Goal: Task Accomplishment & Management: Manage account settings

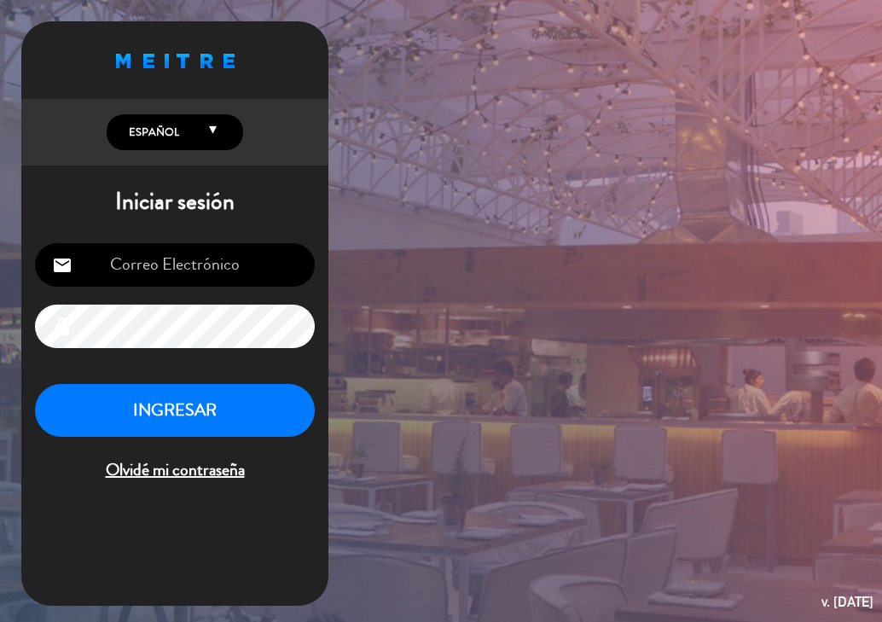
type input "[EMAIL_ADDRESS][PERSON_NAME][DOMAIN_NAME]"
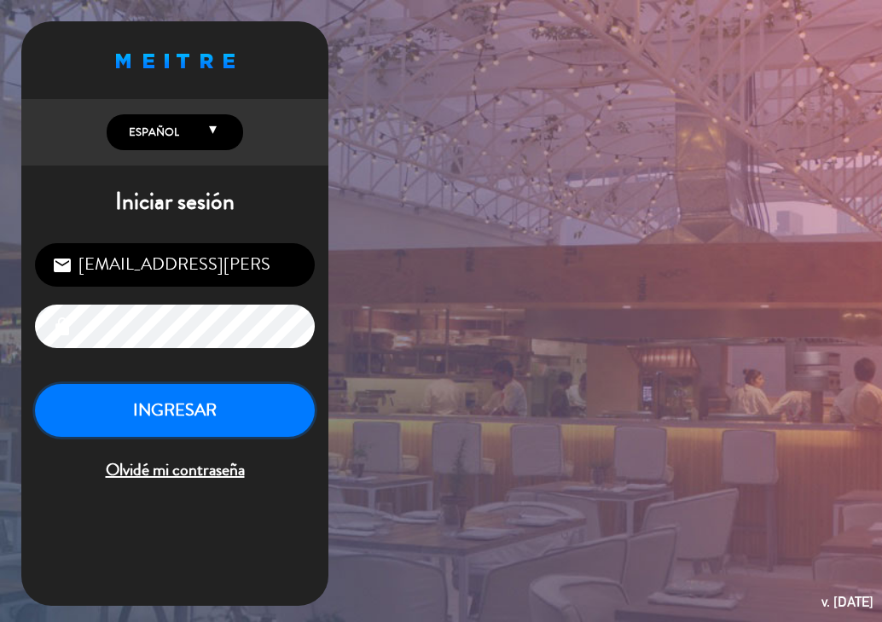
click at [162, 408] on button "INGRESAR" at bounding box center [175, 411] width 280 height 54
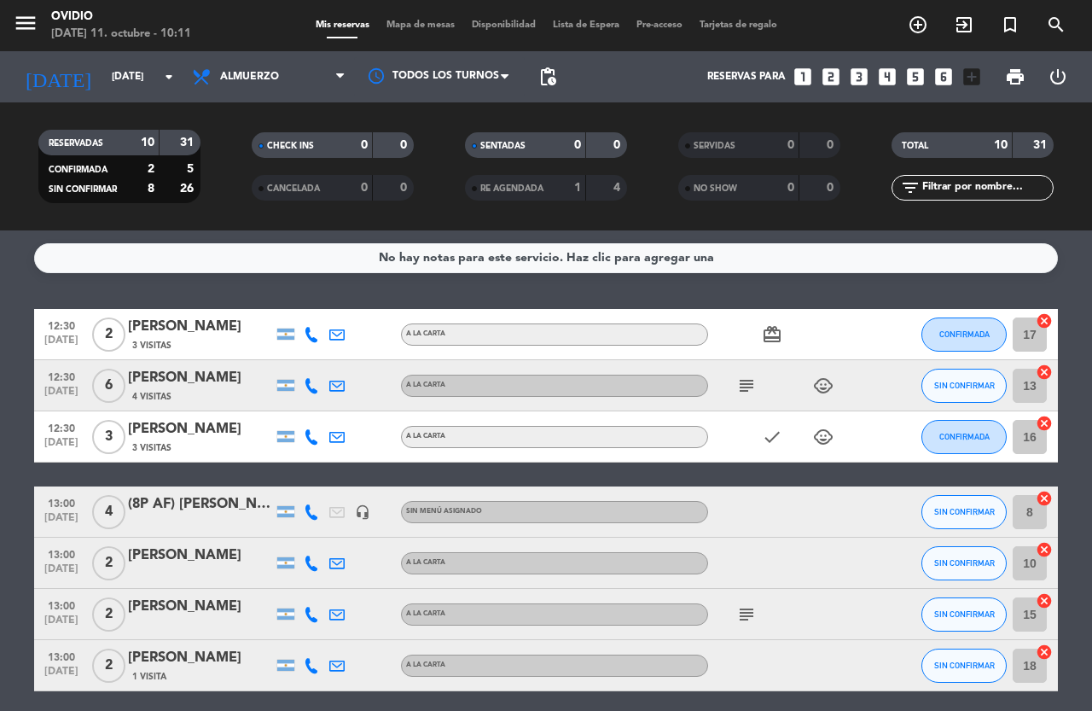
click at [745, 618] on icon "subject" at bounding box center [746, 614] width 20 height 20
click at [747, 380] on icon "subject" at bounding box center [746, 385] width 20 height 20
click at [823, 380] on icon "child_care" at bounding box center [823, 385] width 20 height 20
drag, startPoint x: 830, startPoint y: 441, endPoint x: 803, endPoint y: 440, distance: 27.3
click at [829, 440] on icon "child_care" at bounding box center [823, 437] width 20 height 20
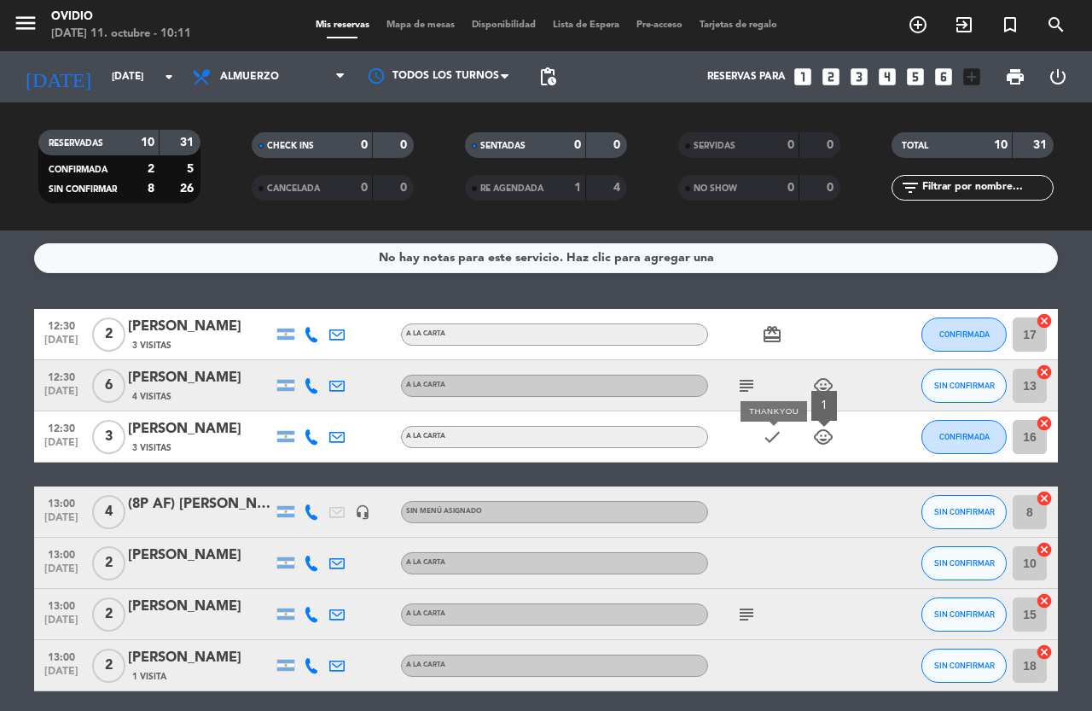
click at [768, 438] on icon "check" at bounding box center [772, 437] width 20 height 20
click at [761, 327] on span "card_giftcard" at bounding box center [772, 334] width 26 height 20
click at [760, 332] on span "card_giftcard" at bounding box center [772, 334] width 26 height 20
click at [765, 333] on icon "card_giftcard" at bounding box center [772, 334] width 20 height 20
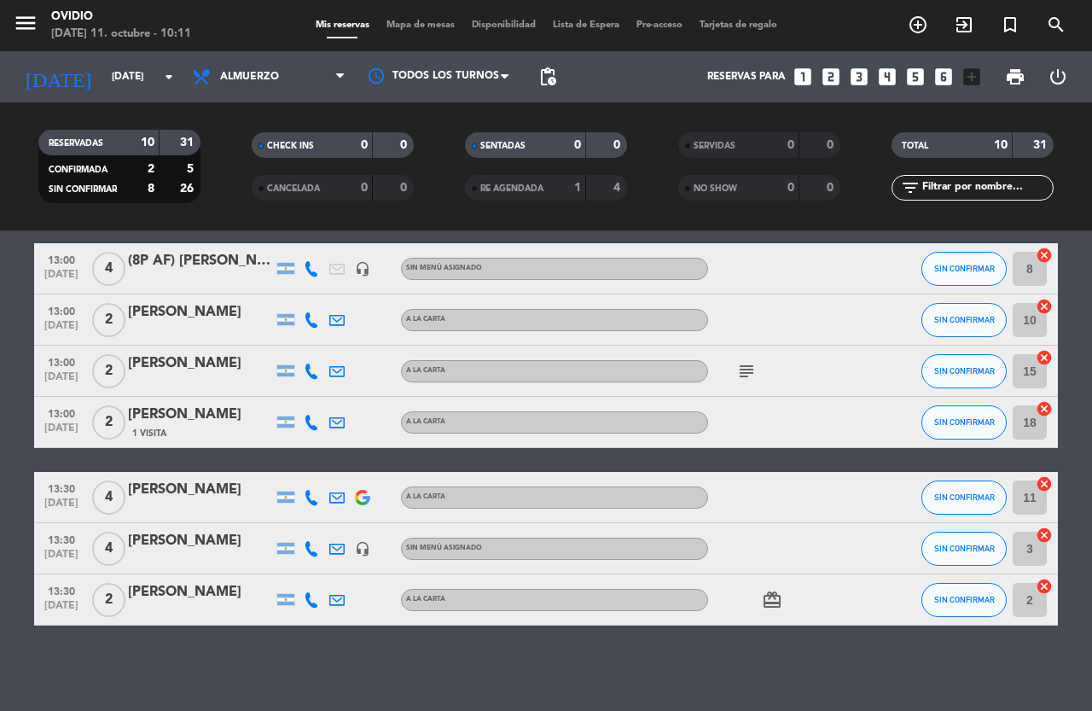
click at [768, 601] on icon "card_giftcard" at bounding box center [772, 599] width 20 height 20
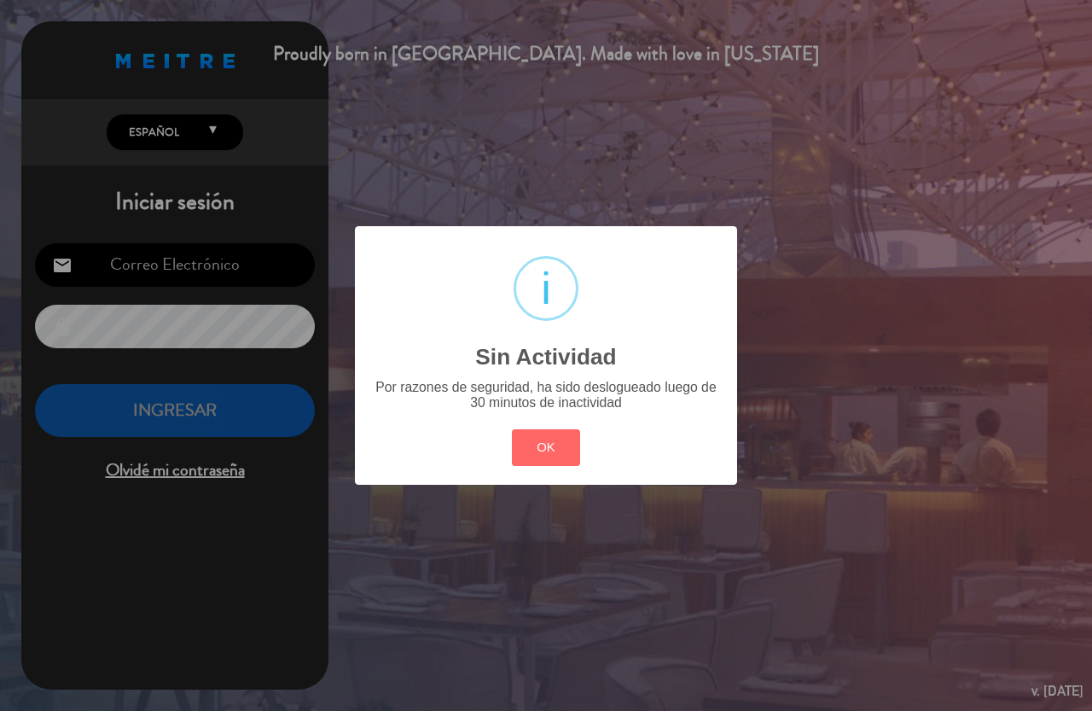
type input "[EMAIL_ADDRESS][PERSON_NAME][DOMAIN_NAME]"
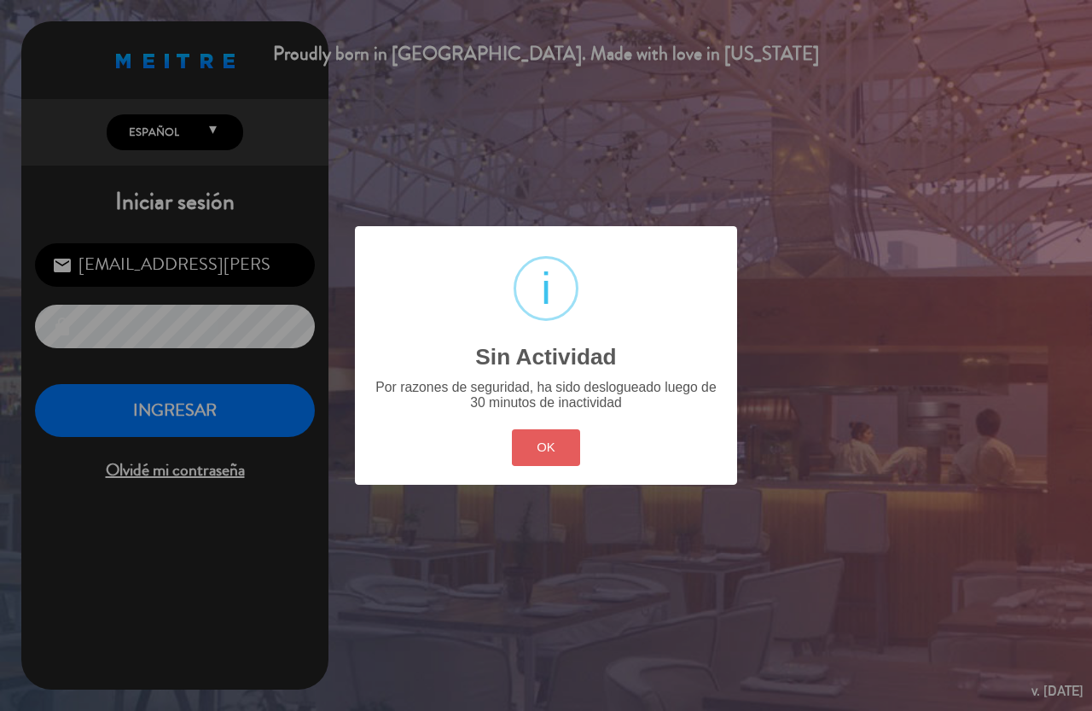
click at [557, 456] on button "OK" at bounding box center [546, 447] width 69 height 37
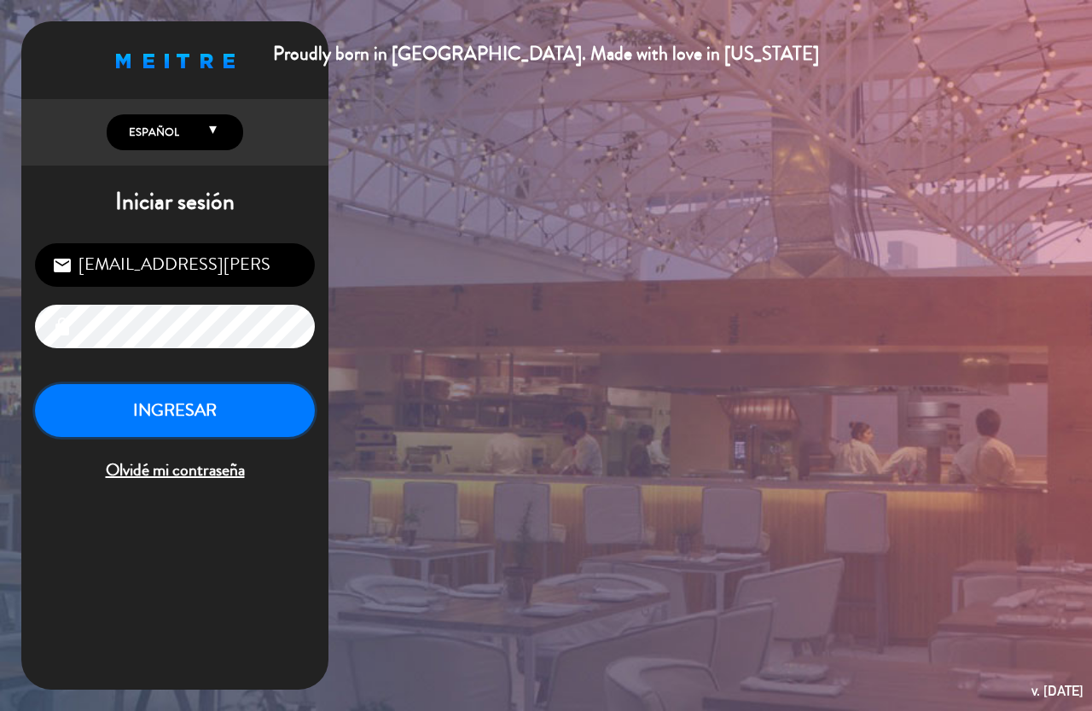
click at [175, 406] on button "INGRESAR" at bounding box center [175, 411] width 280 height 54
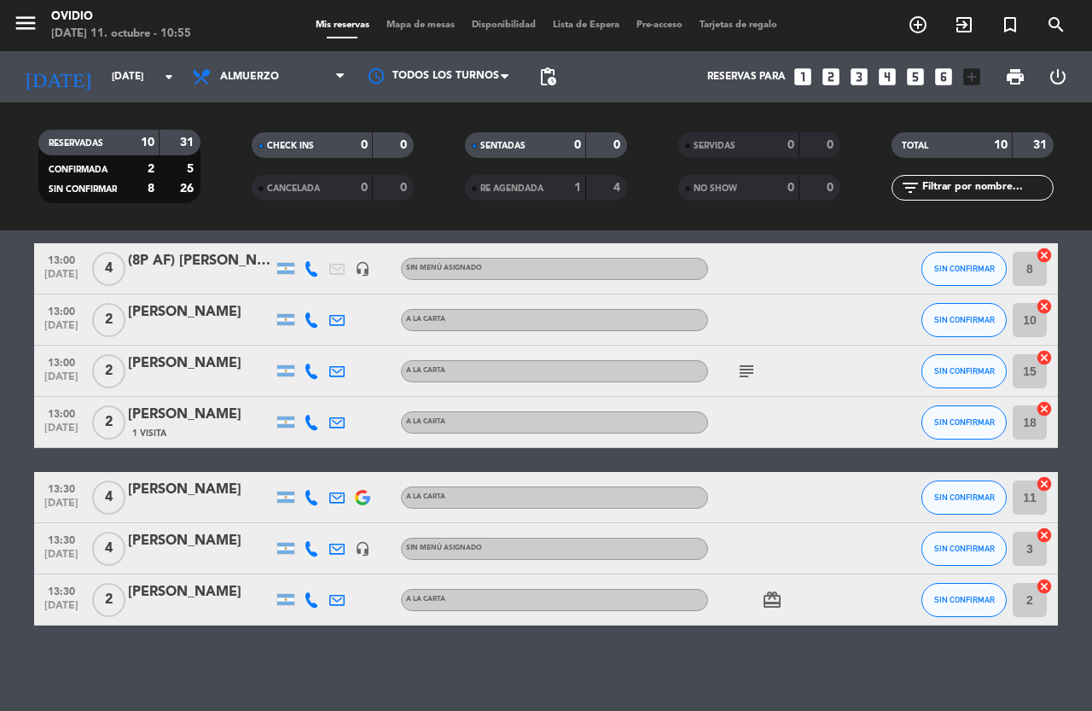
scroll to position [73, 0]
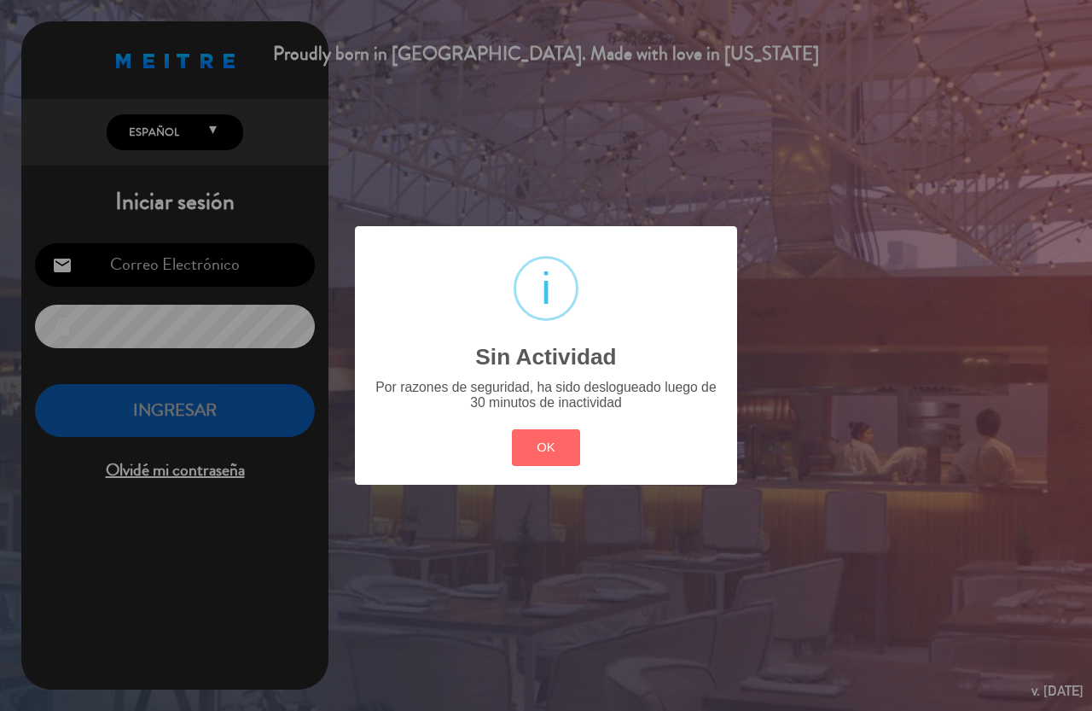
type input "[EMAIL_ADDRESS][PERSON_NAME][DOMAIN_NAME]"
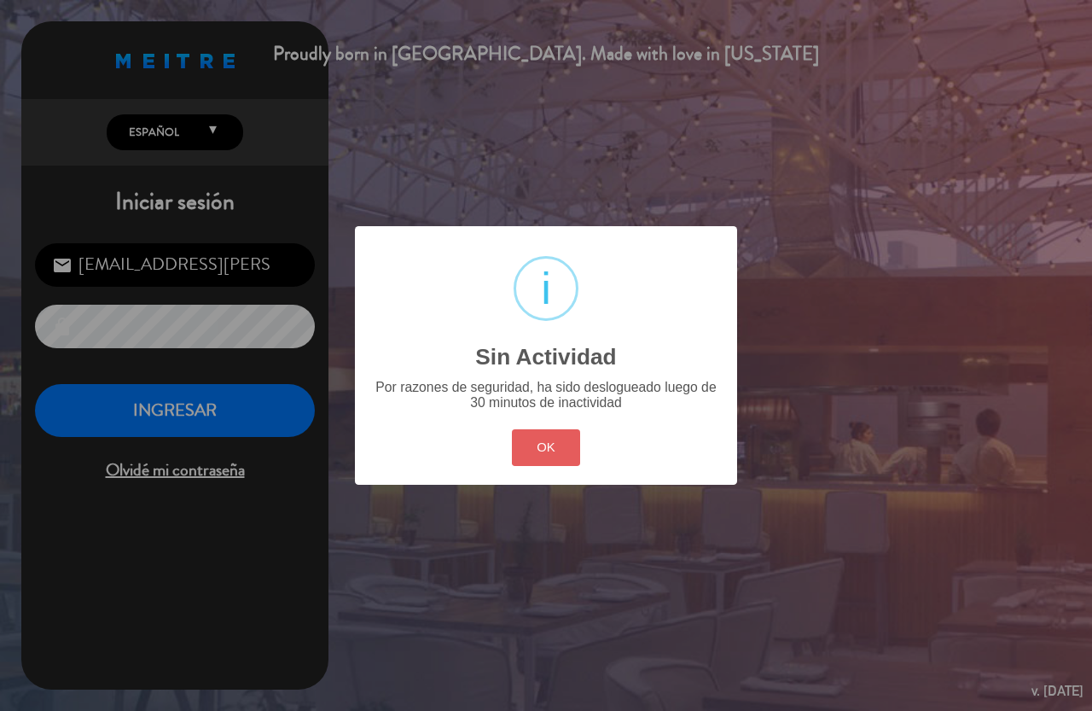
click at [530, 454] on button "OK" at bounding box center [546, 447] width 69 height 37
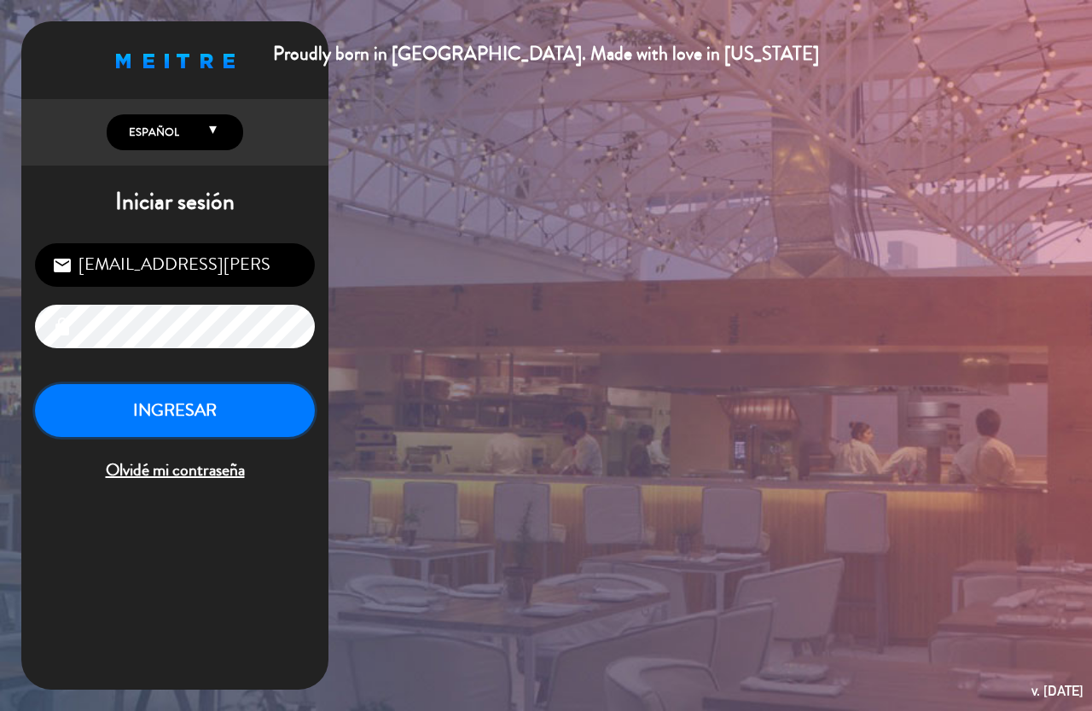
click at [146, 422] on button "INGRESAR" at bounding box center [175, 411] width 280 height 54
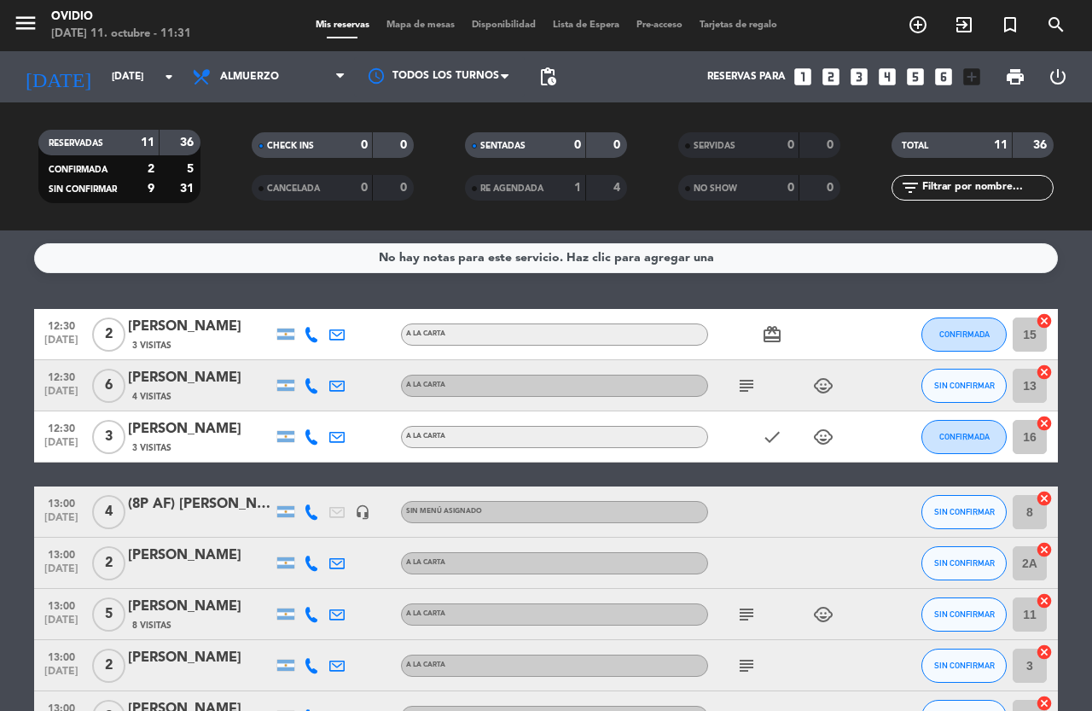
click at [750, 385] on icon "subject" at bounding box center [746, 385] width 20 height 20
click at [751, 385] on icon "subject" at bounding box center [746, 385] width 20 height 20
